Goal: Task Accomplishment & Management: Complete application form

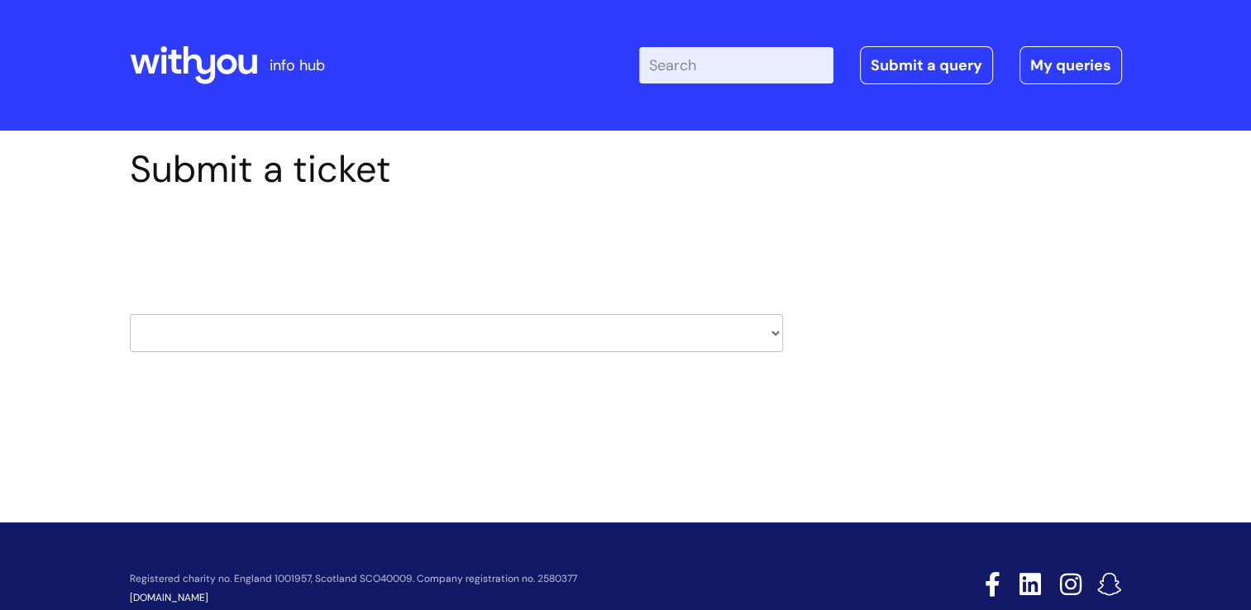
click at [468, 334] on select "HR / People IT and Support Clinical Drug Alerts Finance Accounts Data Support T…" at bounding box center [456, 333] width 653 height 38
select select "payroll"
click at [130, 314] on select "HR / People IT and Support Clinical Drug Alerts Finance Accounts Data Support T…" at bounding box center [456, 333] width 653 height 38
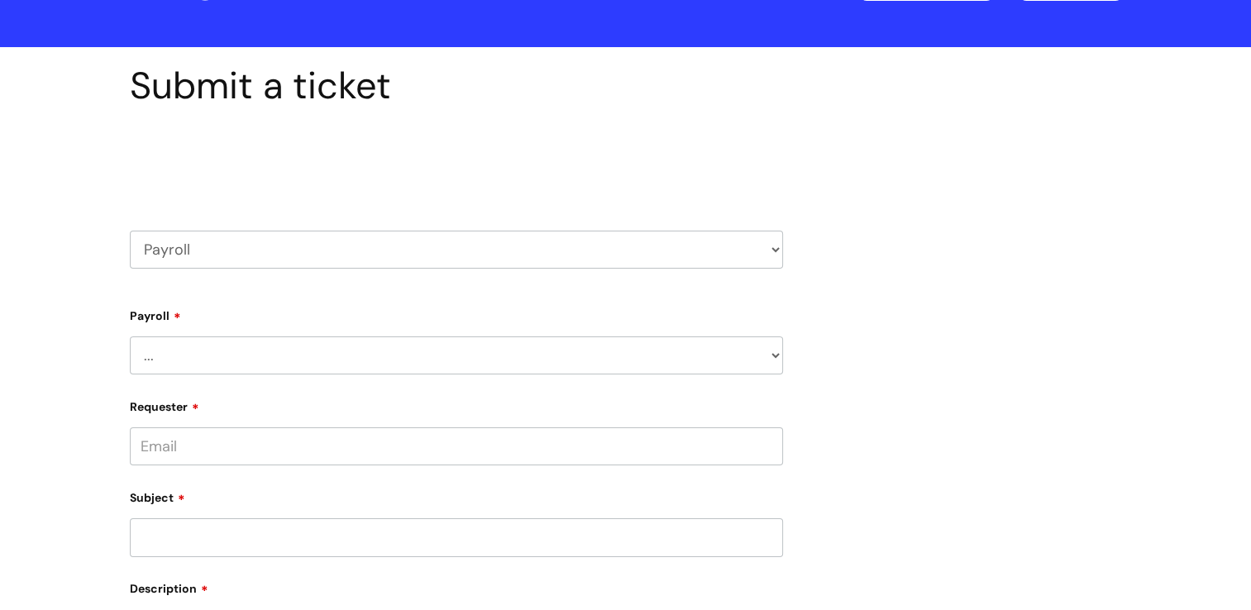
scroll to position [165, 0]
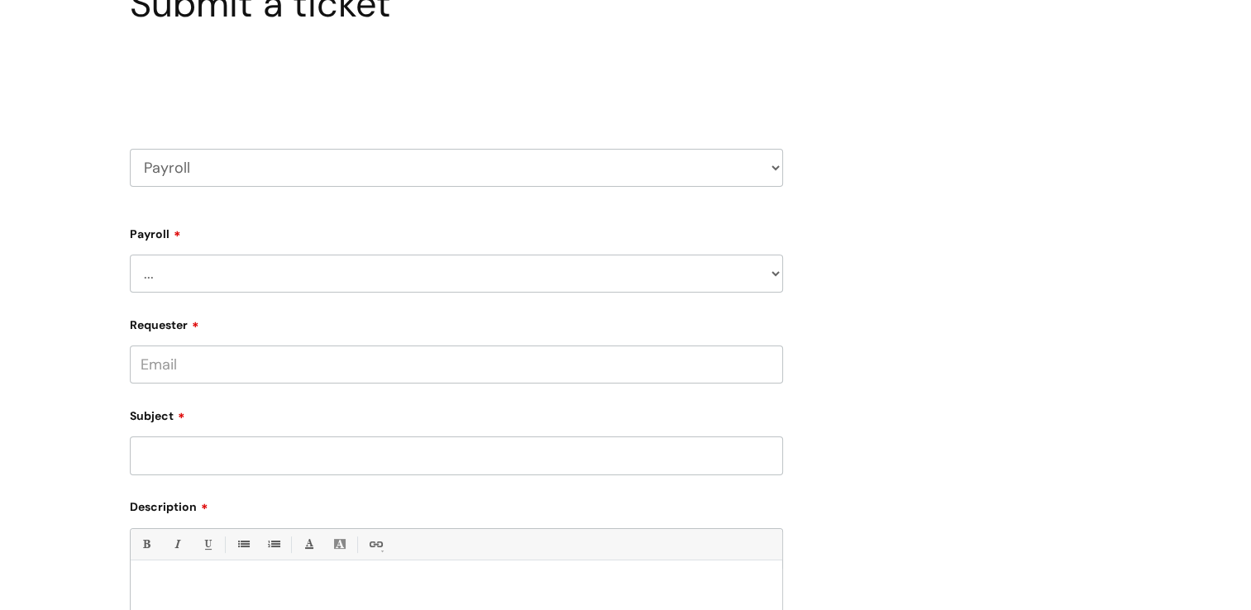
click at [193, 259] on select "... New Hires bank details/starter checklist forms Payroll queries Receiving in…" at bounding box center [456, 274] width 653 height 38
click at [130, 255] on select "... New Hires bank details/starter checklist forms Payroll queries Receiving in…" at bounding box center [456, 274] width 653 height 38
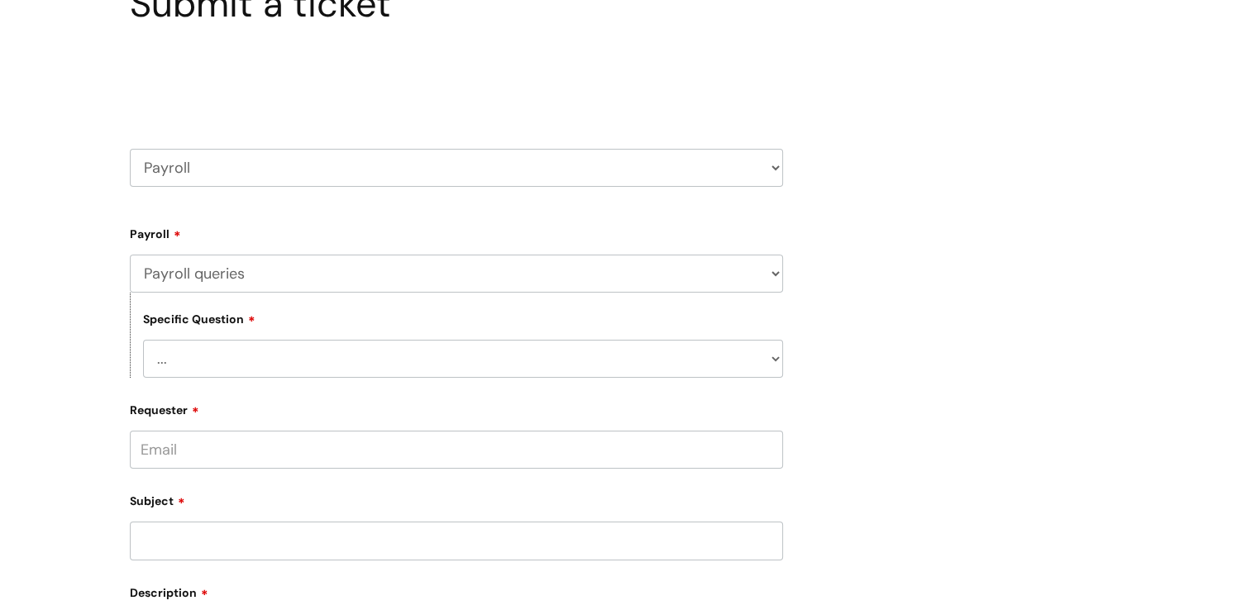
click at [251, 349] on select "... Changes queries Timesheet queries Salary and absence queries" at bounding box center [463, 359] width 640 height 38
click at [35, 355] on div "Submit a ticket Select issue type HR / People IT and Support Clinical Drug Aler…" at bounding box center [625, 480] width 1251 height 1030
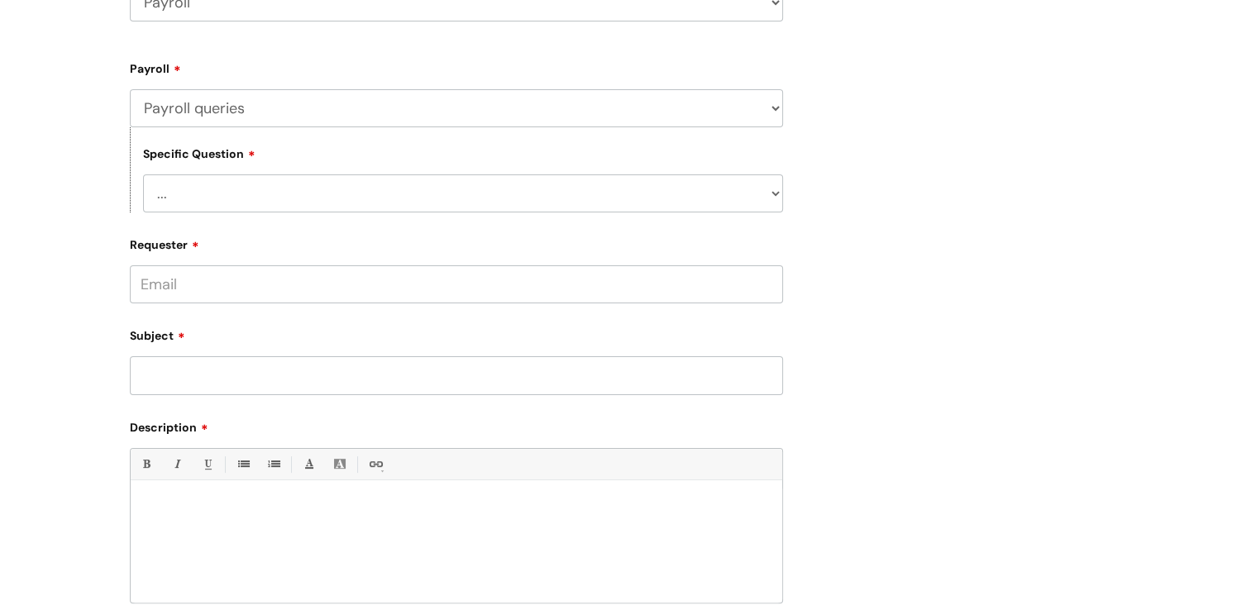
scroll to position [248, 0]
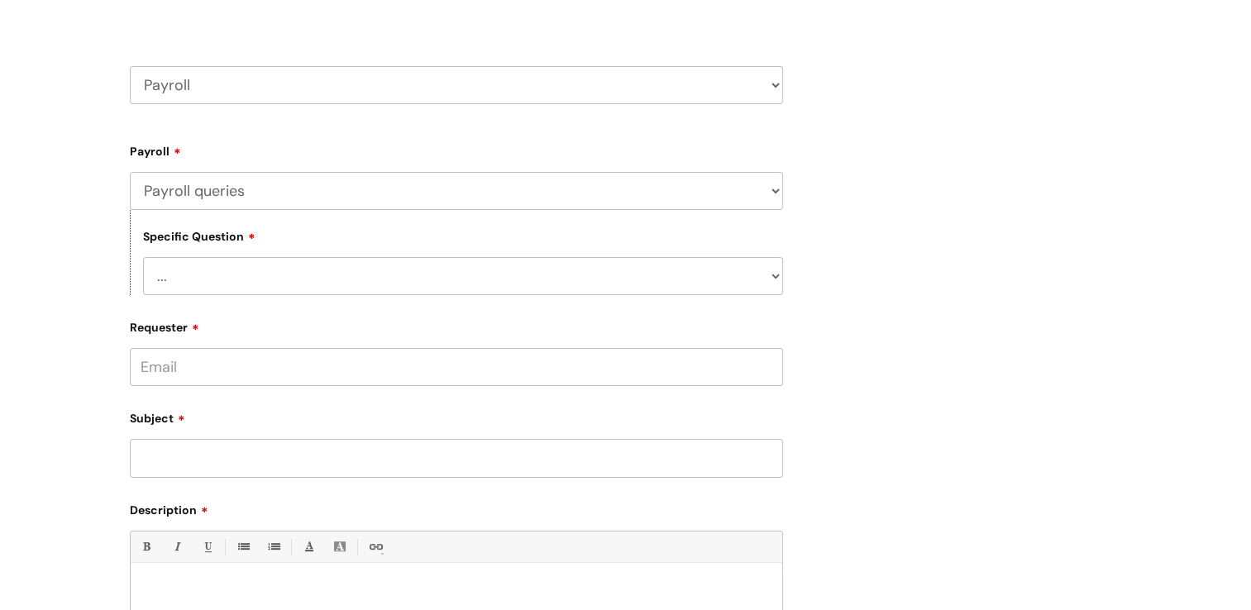
click at [241, 189] on select "... New Hires bank details/starter checklist forms Payroll queries Receiving in…" at bounding box center [456, 191] width 653 height 38
click at [130, 172] on select "... New Hires bank details/starter checklist forms Payroll queries Receiving in…" at bounding box center [456, 191] width 653 height 38
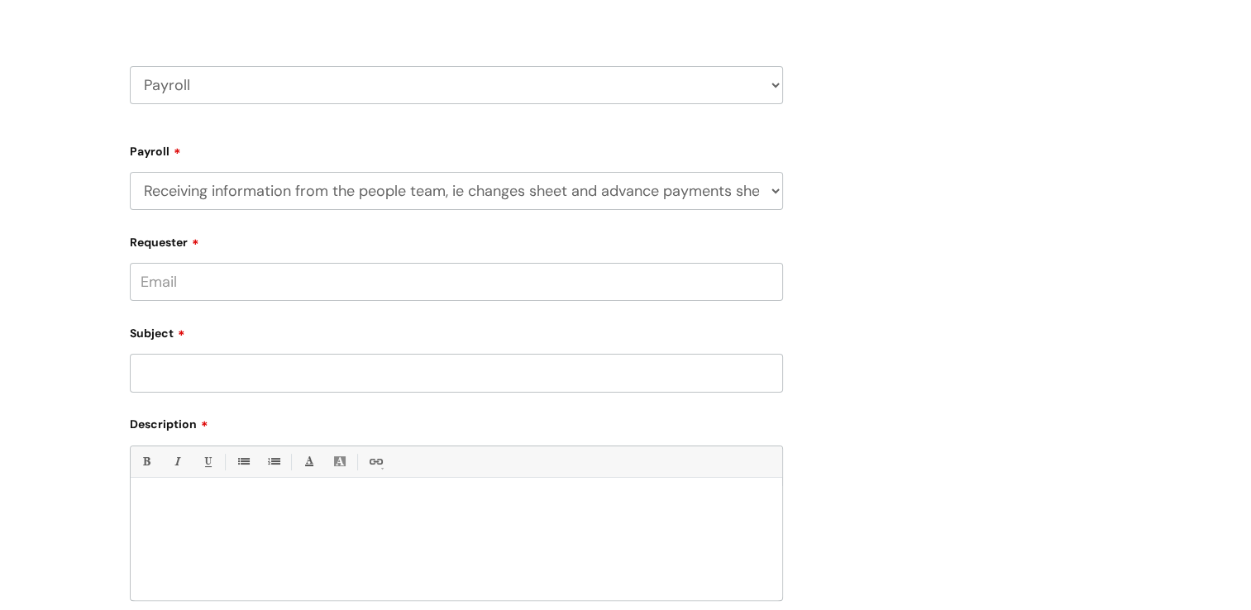
click at [251, 286] on input "Requester" at bounding box center [456, 282] width 653 height 38
click at [271, 228] on div "Requester" at bounding box center [456, 265] width 653 height 74
click at [324, 188] on select "... New Hires bank details/starter checklist forms Payroll queries Receiving in…" at bounding box center [456, 191] width 653 height 38
select select "Sending payroll month reports to budget holders"
click at [130, 172] on select "... New Hires bank details/starter checklist forms Payroll queries Receiving in…" at bounding box center [456, 191] width 653 height 38
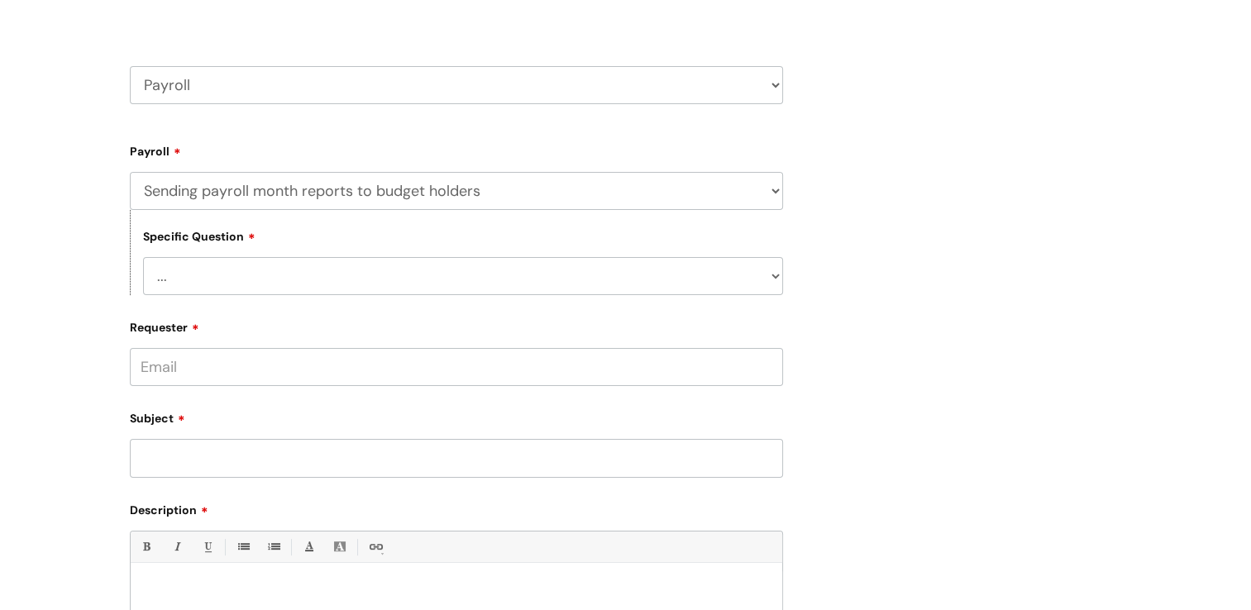
click at [326, 263] on select "... Answering queries relating to payroll reports" at bounding box center [463, 276] width 640 height 38
click at [56, 247] on div "Submit a ticket Select issue type HR / People IT and Support Clinical Drug Aler…" at bounding box center [625, 398] width 1251 height 1030
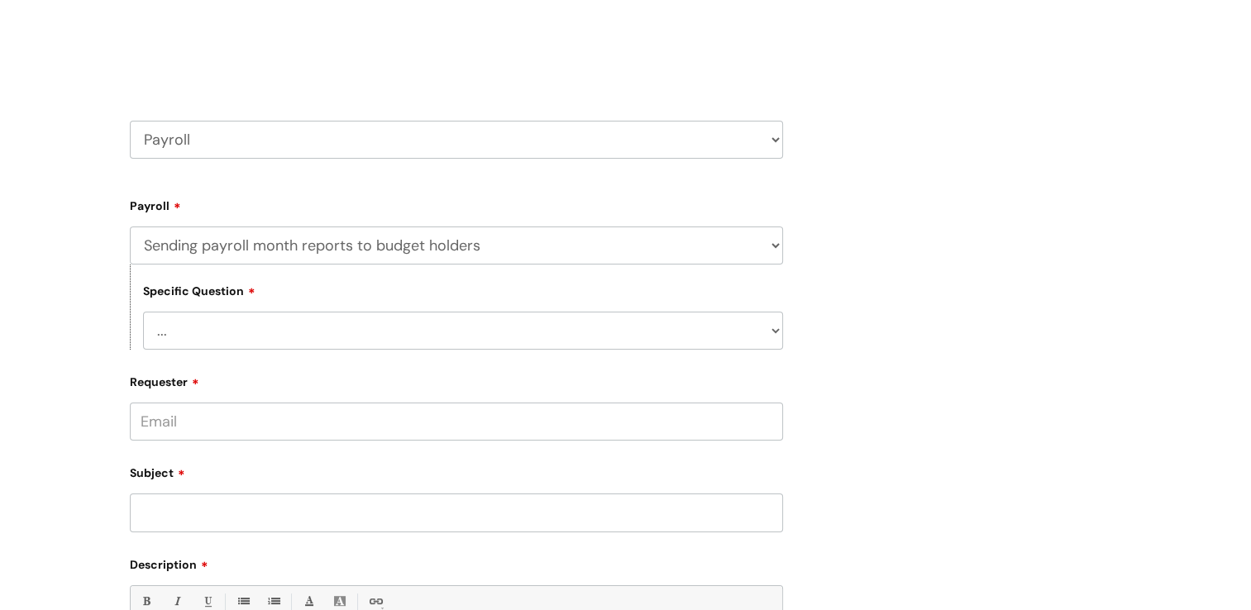
scroll to position [83, 0]
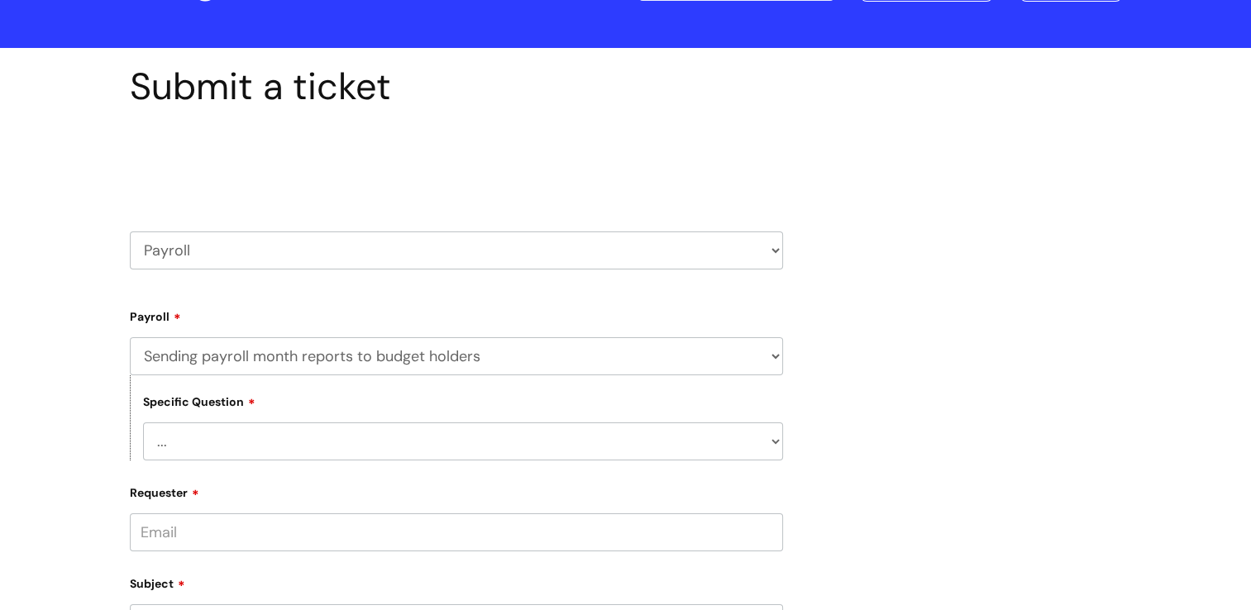
click at [212, 279] on div "Select issue type HR / People IT and Support Clinical Drug Alerts Finance Accou…" at bounding box center [456, 208] width 653 height 172
click at [213, 260] on select "HR / People IT and Support Clinical Drug Alerts Finance Accounts Data Support T…" at bounding box center [456, 250] width 653 height 38
select select "finance_accounts"
click at [130, 231] on select "HR / People IT and Support Clinical Drug Alerts Finance Accounts Data Support T…" at bounding box center [456, 250] width 653 height 38
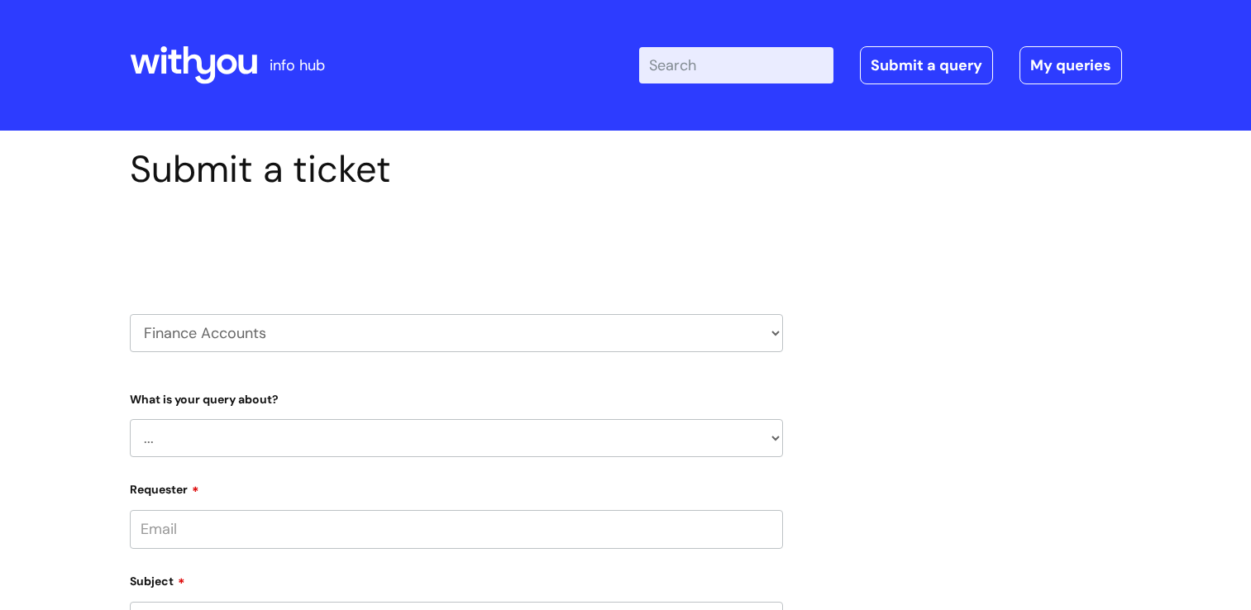
click at [102, 342] on div "Submit a ticket Select issue type HR / People IT and Support Clinical Drug Aler…" at bounding box center [625, 603] width 1251 height 944
click at [188, 441] on select "... Finance Systems Finance Requests (inc. Expenses) Invoices Research" at bounding box center [456, 438] width 653 height 38
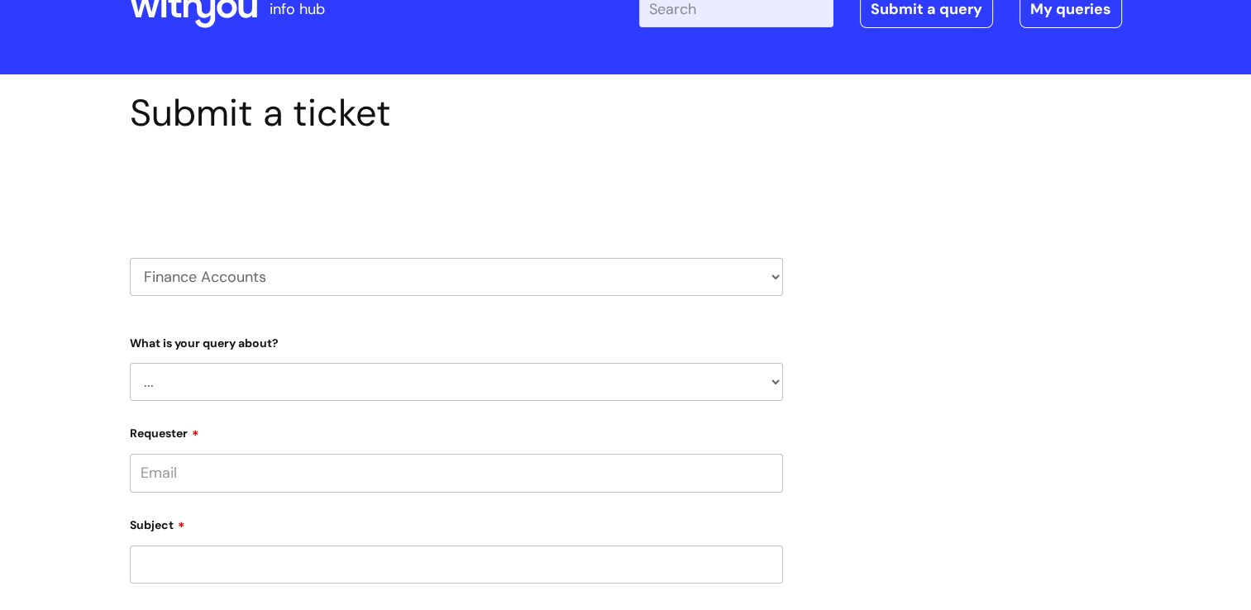
scroll to position [83, 0]
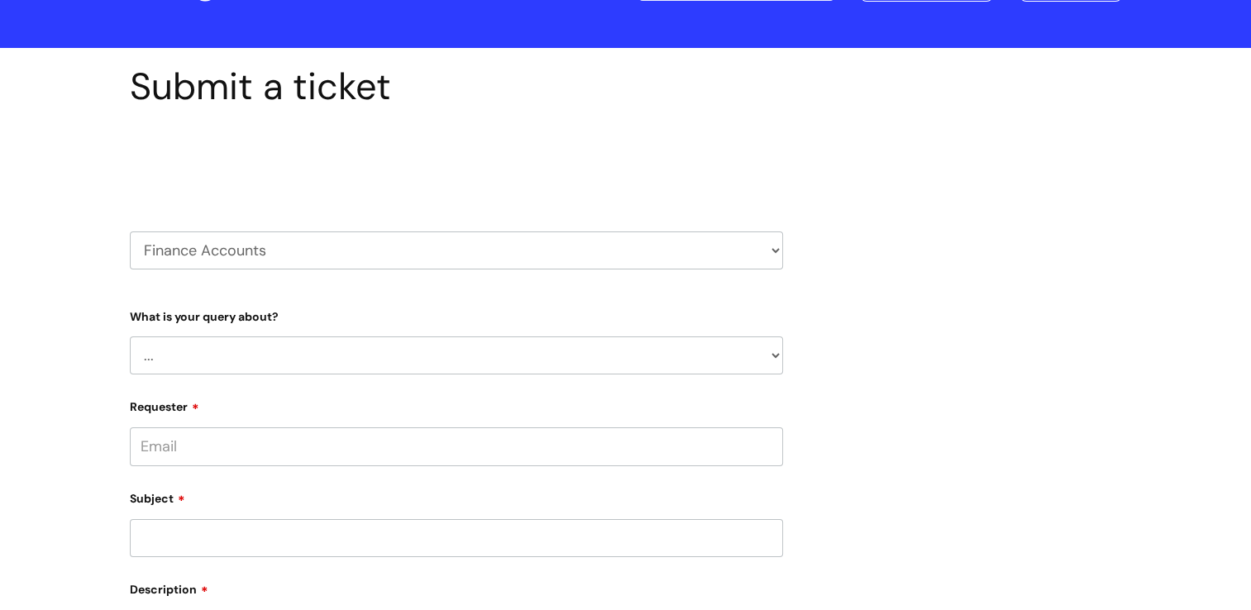
click at [215, 365] on select "... Finance Systems Finance Requests (inc. Expenses) Invoices Research" at bounding box center [456, 355] width 653 height 38
click at [179, 282] on div "Select issue type HR / People IT and Support Clinical Drug Alerts Finance Accou…" at bounding box center [456, 208] width 653 height 172
click at [198, 260] on select "HR / People IT and Support Clinical Drug Alerts Finance Accounts Data Support T…" at bounding box center [456, 250] width 653 height 38
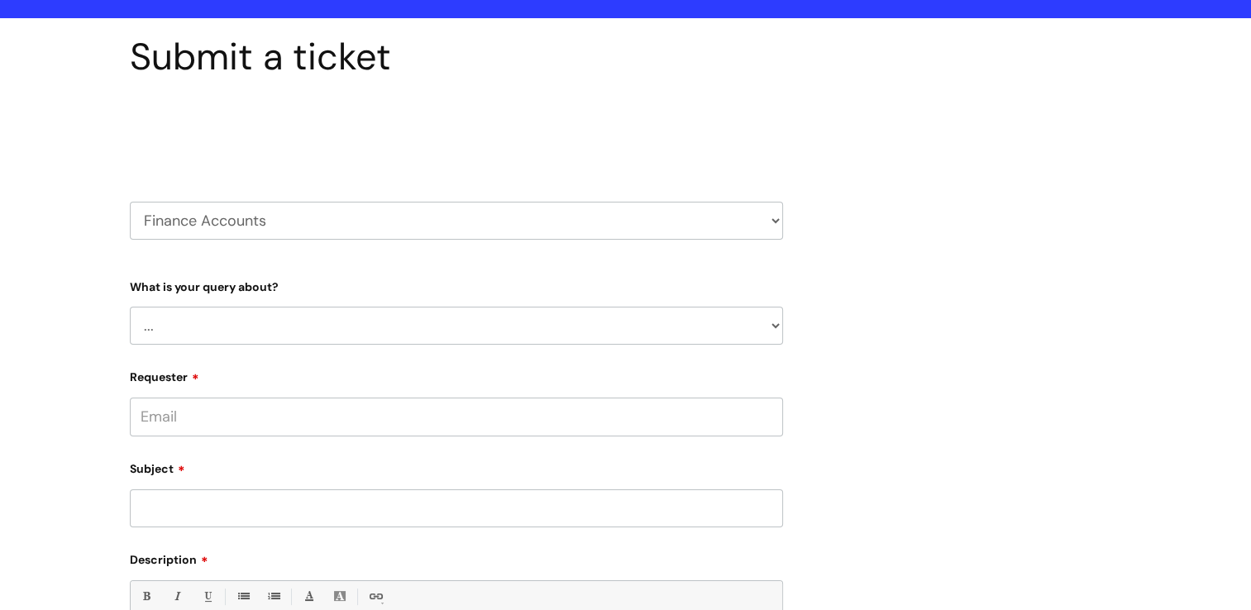
scroll to position [165, 0]
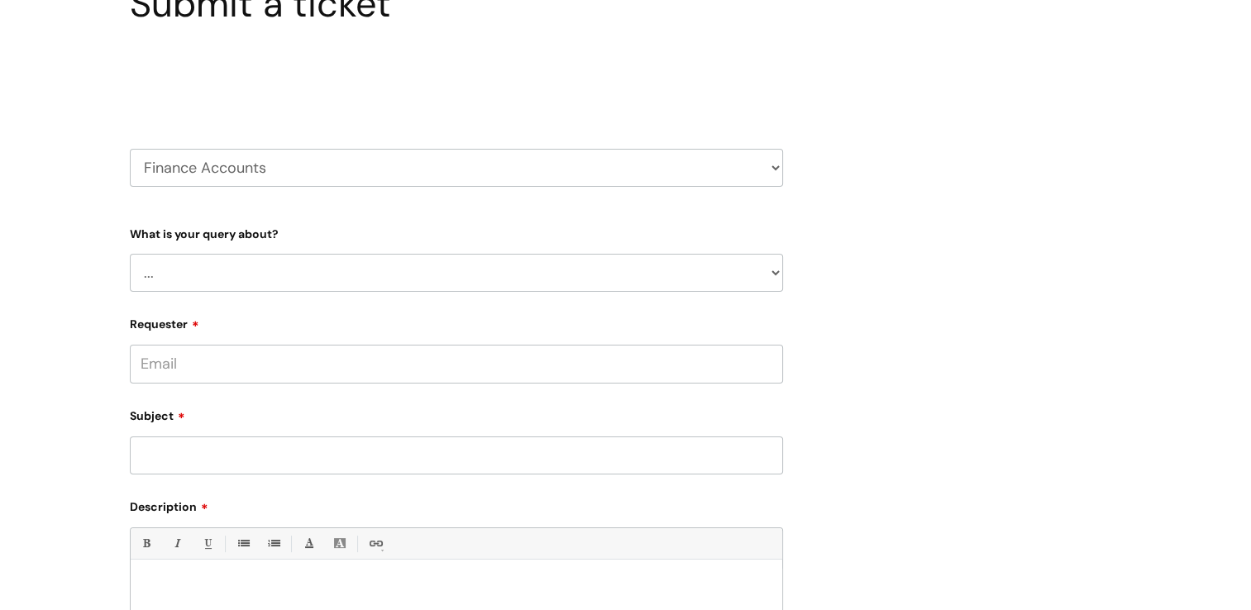
click at [260, 174] on select "HR / People IT and Support Clinical Drug Alerts Finance Accounts Data Support T…" at bounding box center [456, 168] width 653 height 38
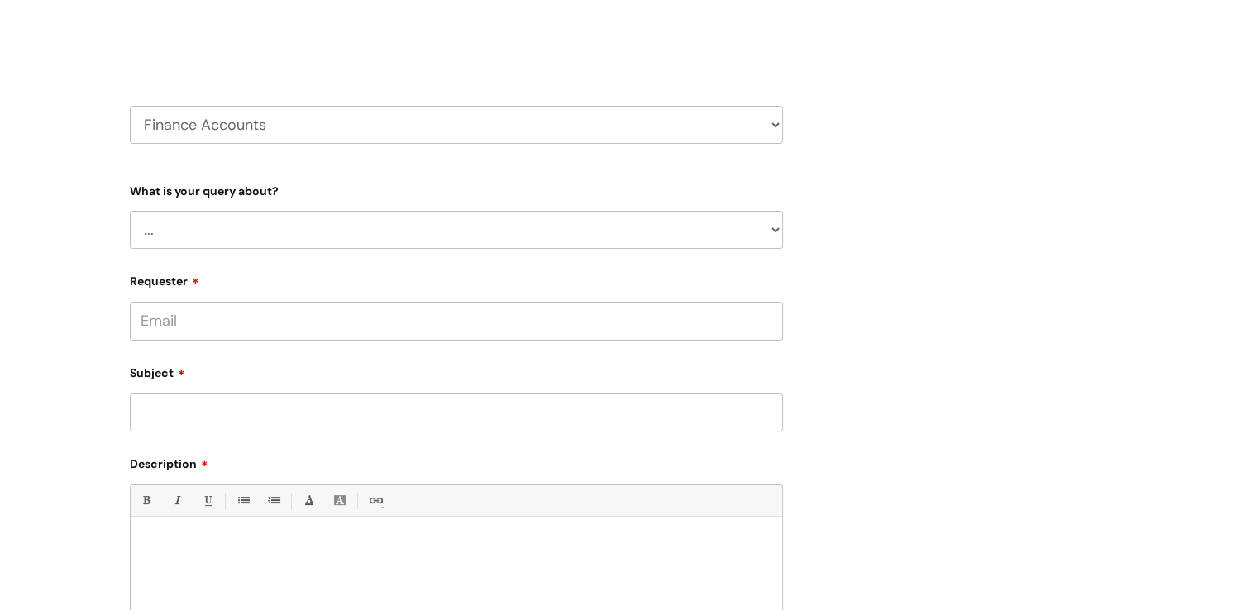
scroll to position [248, 0]
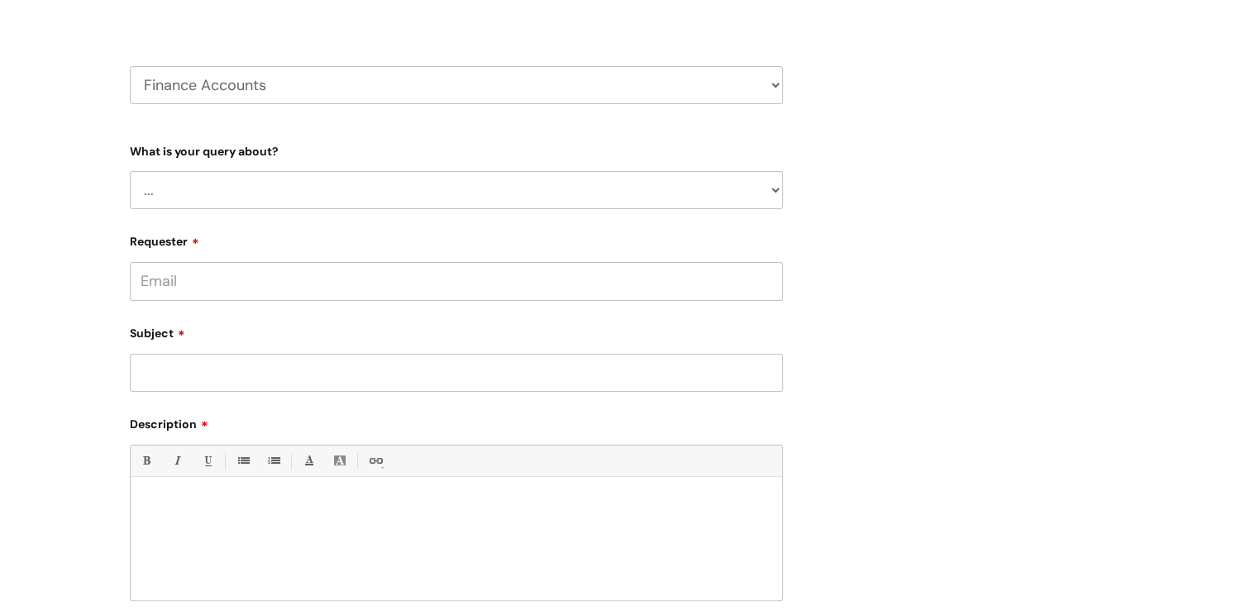
drag, startPoint x: 253, startPoint y: 88, endPoint x: 252, endPoint y: 105, distance: 16.6
click at [253, 88] on select "HR / People IT and Support Clinical Drug Alerts Finance Accounts Data Support T…" at bounding box center [456, 85] width 653 height 38
select select "payroll"
click at [130, 66] on select "HR / People IT and Support Clinical Drug Alerts Finance Accounts Data Support T…" at bounding box center [456, 85] width 653 height 38
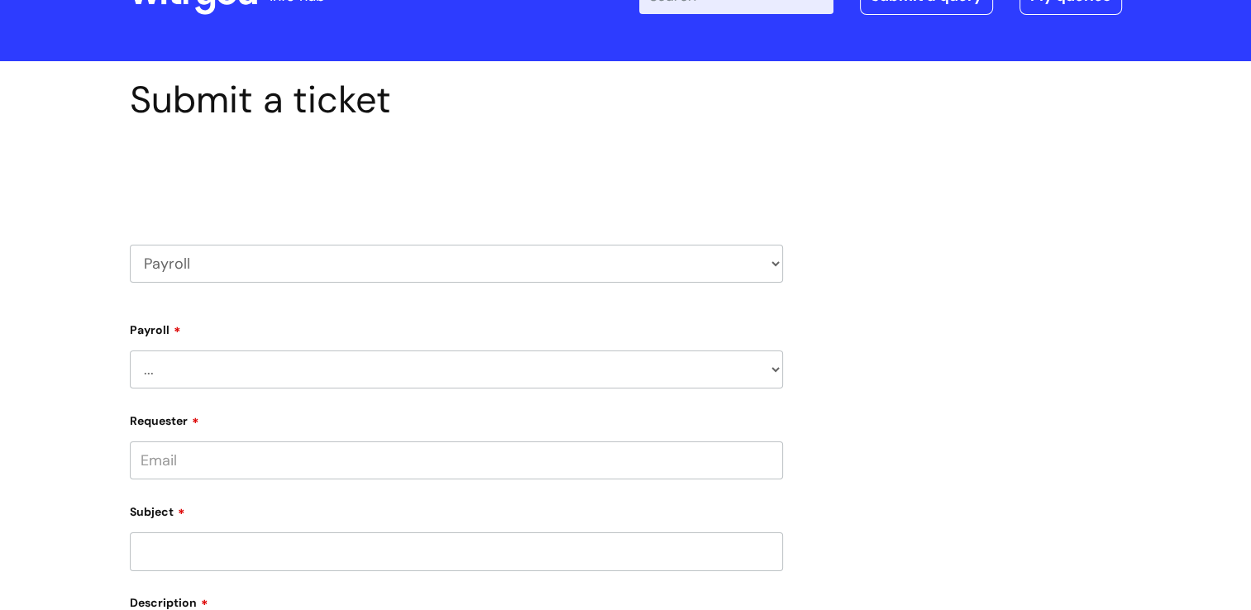
scroll to position [165, 0]
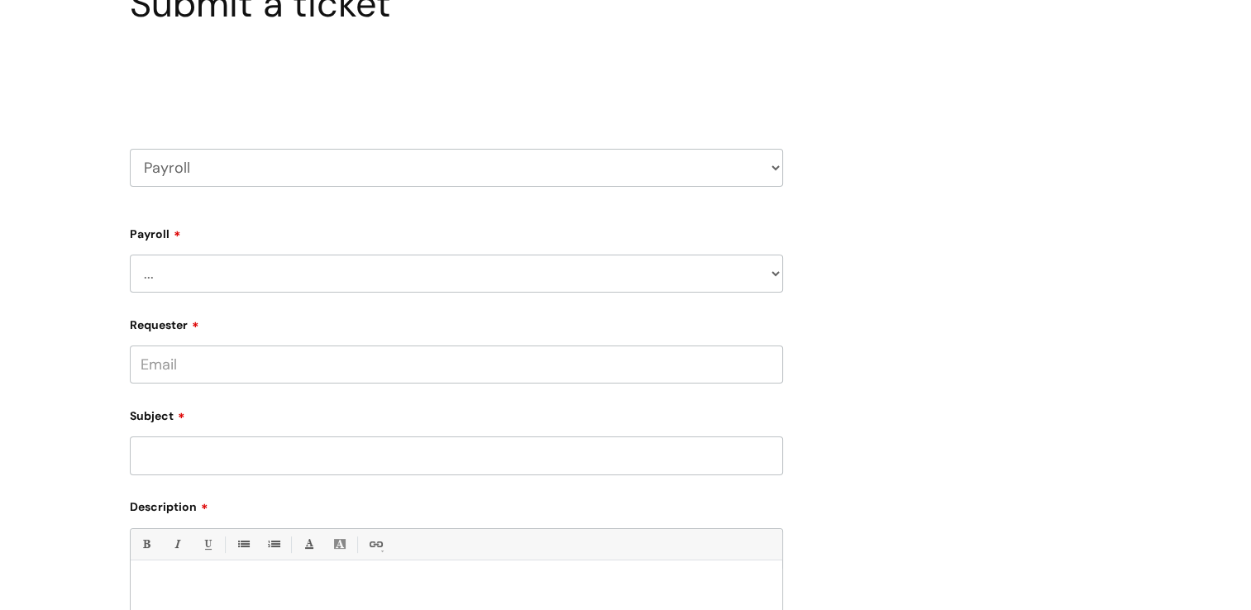
click at [217, 273] on select "... New Hires bank details/starter checklist forms Payroll queries Receiving in…" at bounding box center [456, 274] width 653 height 38
select select "Payroll queries"
click at [130, 255] on select "... New Hires bank details/starter checklist forms Payroll queries Receiving in…" at bounding box center [456, 274] width 653 height 38
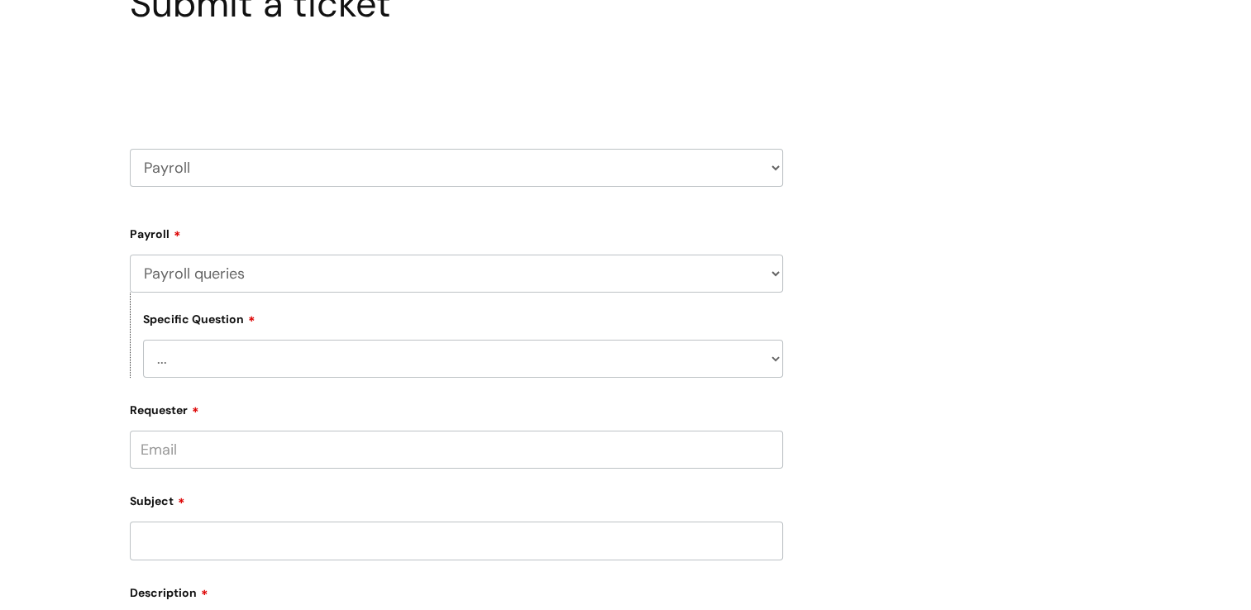
click at [223, 369] on select "... Changes queries Timesheet queries Salary and absence queries" at bounding box center [463, 359] width 640 height 38
select select "Salary and absence queries"
click at [143, 340] on select "... Changes queries Timesheet queries Salary and absence queries" at bounding box center [463, 359] width 640 height 38
click at [86, 416] on div "Submit a ticket Select issue type HR / People IT and Support Clinical Drug Aler…" at bounding box center [625, 480] width 1251 height 1030
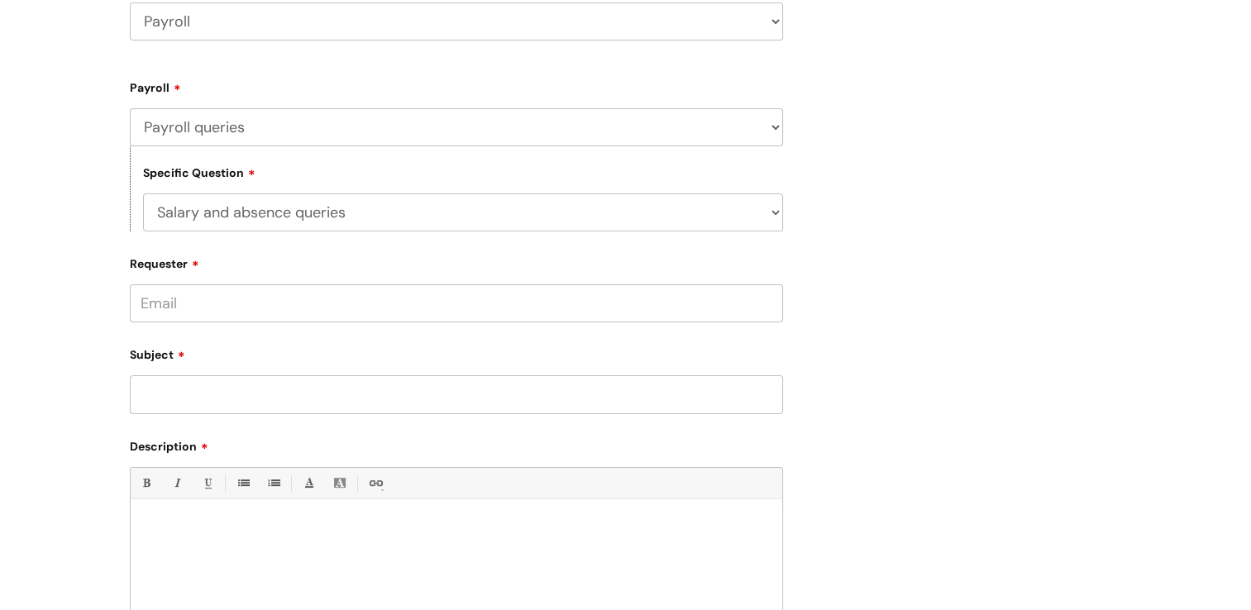
scroll to position [413, 0]
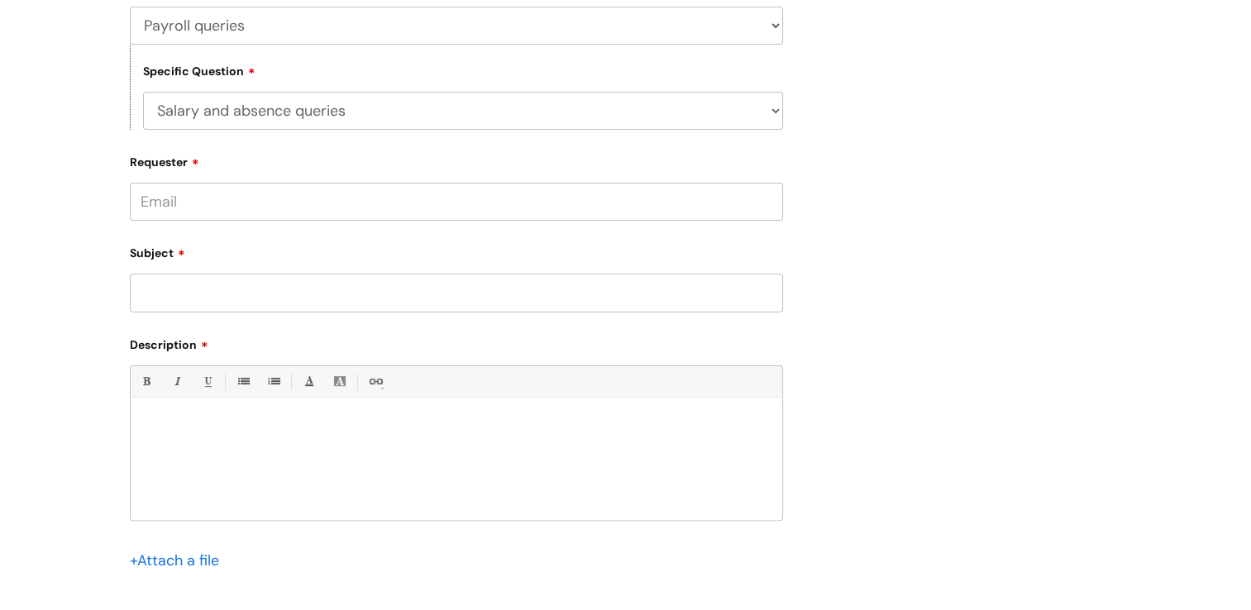
drag, startPoint x: 184, startPoint y: 288, endPoint x: 149, endPoint y: 303, distance: 37.5
click at [184, 288] on input "Subject" at bounding box center [456, 293] width 653 height 38
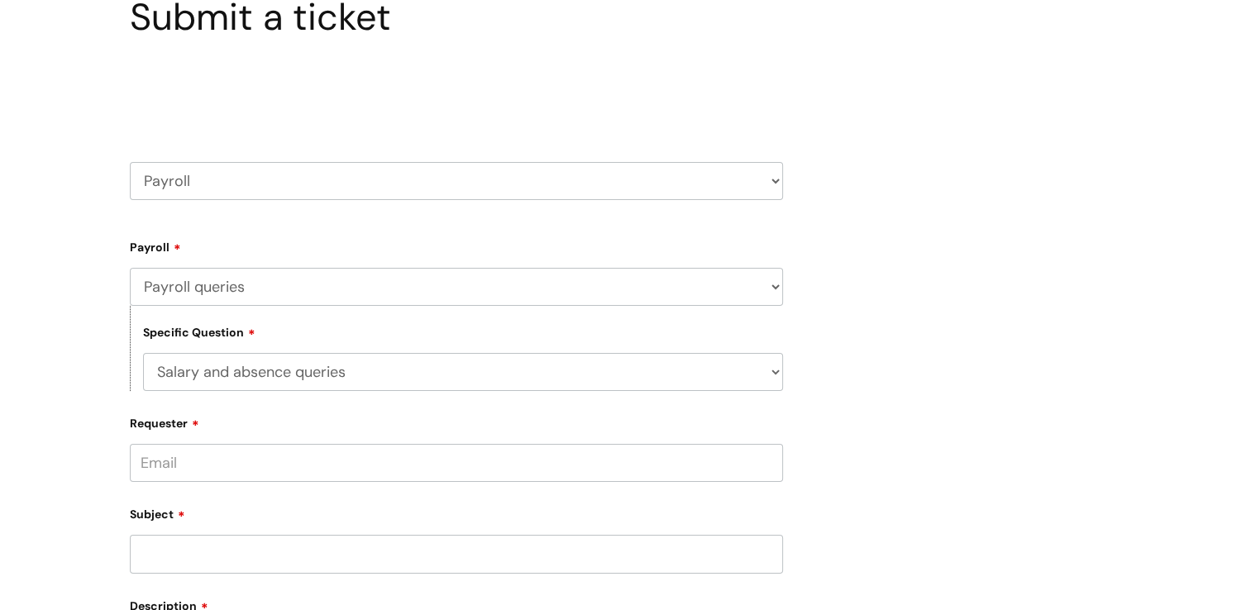
scroll to position [0, 0]
